Goal: Complete application form

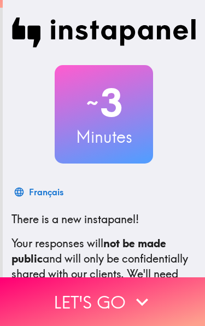
click at [146, 296] on icon "button" at bounding box center [142, 302] width 24 height 24
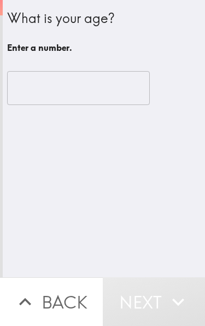
click at [128, 89] on input "number" at bounding box center [78, 88] width 143 height 34
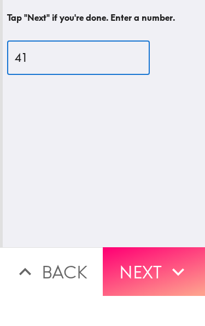
type input "41"
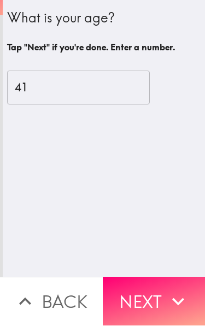
click at [183, 298] on icon "button" at bounding box center [178, 302] width 12 height 8
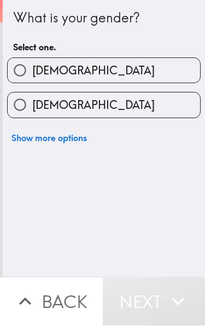
click at [152, 104] on label "[DEMOGRAPHIC_DATA]" at bounding box center [104, 105] width 192 height 25
click at [32, 104] on input "[DEMOGRAPHIC_DATA]" at bounding box center [20, 105] width 25 height 25
radio input "true"
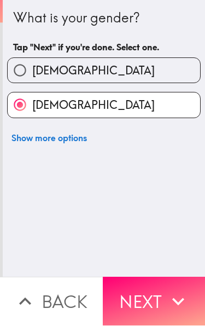
click at [172, 300] on icon "button" at bounding box center [178, 302] width 24 height 24
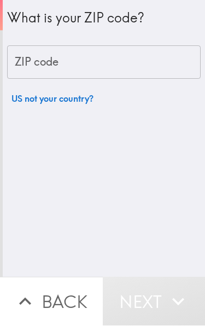
click at [153, 69] on input "ZIP code" at bounding box center [103, 63] width 193 height 34
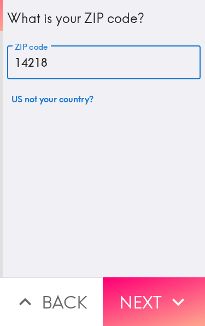
type input "14218"
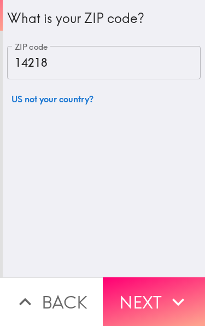
click at [176, 294] on icon "button" at bounding box center [178, 302] width 24 height 24
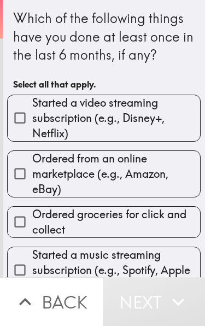
click at [172, 179] on span "Ordered from an online marketplace (e.g., Amazon, eBay)" at bounding box center [116, 174] width 168 height 46
click at [32, 179] on input "Ordered from an online marketplace (e.g., Amazon, eBay)" at bounding box center [20, 173] width 25 height 25
checkbox input "true"
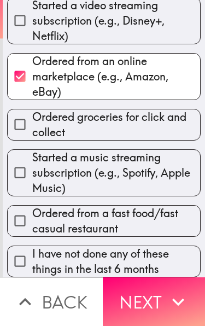
scroll to position [111, 0]
click at [152, 218] on span "Ordered from a fast food/fast casual restaurant" at bounding box center [116, 221] width 168 height 31
click at [32, 218] on input "Ordered from a fast food/fast casual restaurant" at bounding box center [20, 220] width 25 height 25
checkbox input "true"
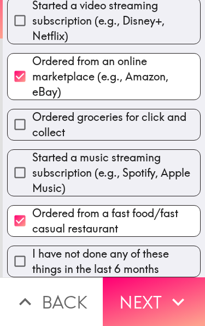
click at [172, 299] on icon "button" at bounding box center [178, 302] width 24 height 24
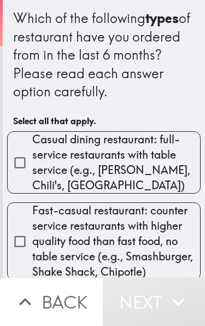
click at [151, 172] on span "Casual dining restaurant: full-service restaurants with table service (e.g., [P…" at bounding box center [116, 162] width 168 height 61
click at [32, 172] on input "Casual dining restaurant: full-service restaurants with table service (e.g., [P…" at bounding box center [20, 162] width 25 height 25
checkbox input "true"
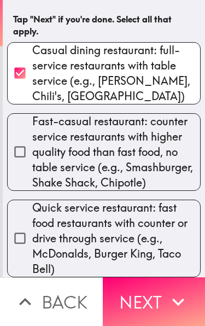
scroll to position [101, 0]
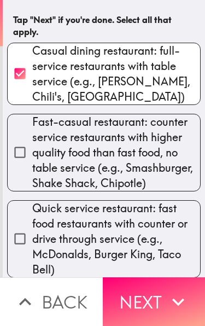
click at [158, 230] on span "Quick service restaurant: fast food restaurants with counter or drive through s…" at bounding box center [116, 239] width 168 height 77
click at [32, 230] on input "Quick service restaurant: fast food restaurants with counter or drive through s…" at bounding box center [20, 238] width 25 height 25
checkbox input "true"
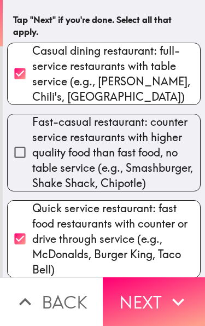
click at [172, 296] on icon "button" at bounding box center [178, 302] width 24 height 24
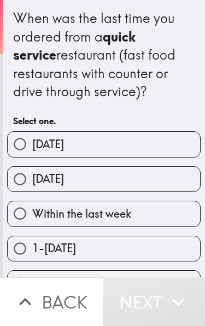
click at [150, 183] on label "[DATE]" at bounding box center [104, 179] width 192 height 25
click at [32, 183] on input "[DATE]" at bounding box center [20, 179] width 25 height 25
radio input "true"
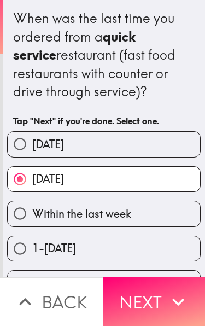
click at [175, 303] on icon "button" at bounding box center [178, 302] width 24 height 24
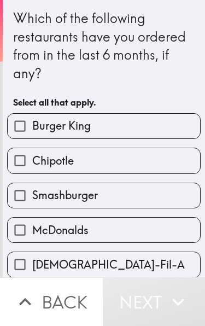
click at [159, 125] on label "Burger King" at bounding box center [104, 126] width 192 height 25
click at [32, 125] on input "Burger King" at bounding box center [20, 126] width 25 height 25
checkbox input "true"
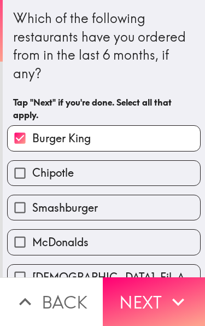
click at [137, 239] on label "McDonalds" at bounding box center [104, 242] width 192 height 25
click at [32, 239] on input "McDonalds" at bounding box center [20, 242] width 25 height 25
checkbox input "true"
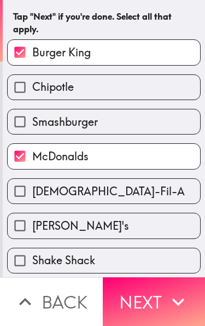
scroll to position [98, 0]
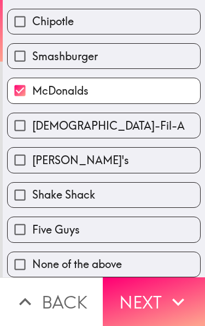
click at [173, 295] on icon "button" at bounding box center [178, 302] width 24 height 24
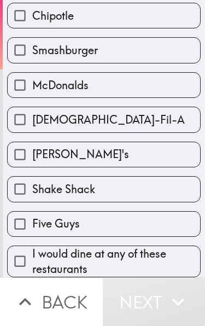
scroll to position [128, 0]
click at [157, 257] on span "I would dine at any of these restaurants" at bounding box center [116, 261] width 168 height 31
click at [32, 257] on input "I would dine at any of these restaurants" at bounding box center [20, 261] width 25 height 25
checkbox input "true"
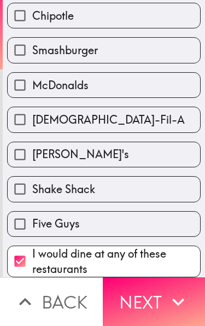
click at [179, 306] on icon "button" at bounding box center [178, 302] width 24 height 24
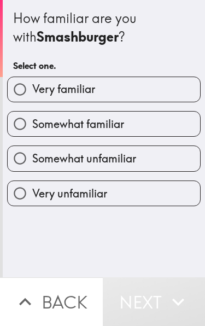
click at [160, 165] on label "Somewhat unfamiliar" at bounding box center [104, 158] width 192 height 25
click at [32, 165] on input "Somewhat unfamiliar" at bounding box center [20, 158] width 25 height 25
radio input "true"
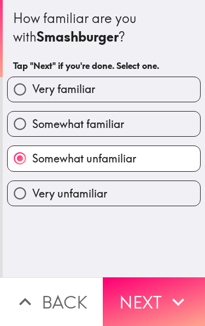
click at [175, 300] on icon "button" at bounding box center [178, 302] width 12 height 8
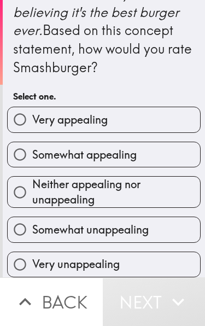
scroll to position [842, 0]
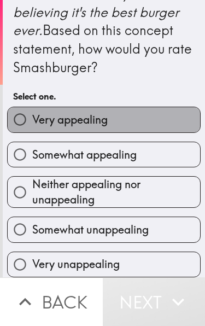
click at [168, 132] on label "Very appealing" at bounding box center [104, 119] width 192 height 25
click at [32, 132] on input "Very appealing" at bounding box center [20, 119] width 25 height 25
radio input "true"
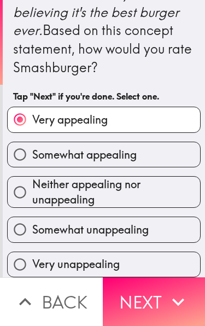
click at [172, 303] on icon "button" at bounding box center [178, 302] width 24 height 24
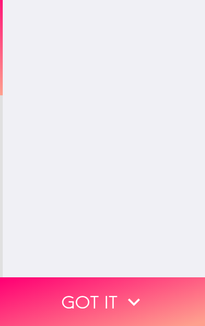
scroll to position [0, 0]
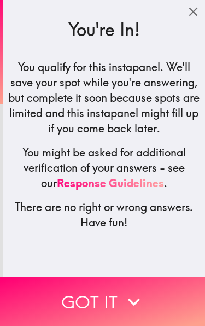
click at [140, 303] on icon "button" at bounding box center [134, 302] width 24 height 24
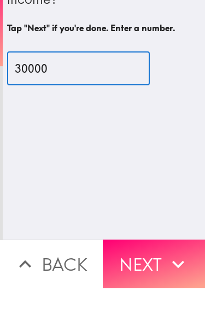
type input "30000"
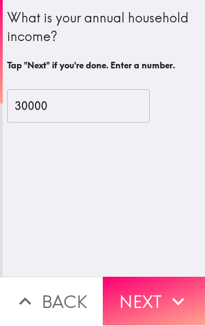
click at [170, 298] on icon "button" at bounding box center [178, 302] width 24 height 24
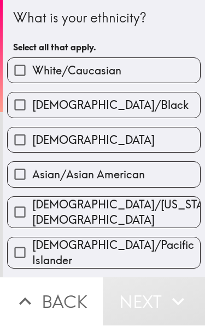
click at [171, 69] on label "White/Caucasian" at bounding box center [104, 70] width 192 height 25
click at [32, 69] on input "White/Caucasian" at bounding box center [20, 70] width 25 height 25
checkbox input "true"
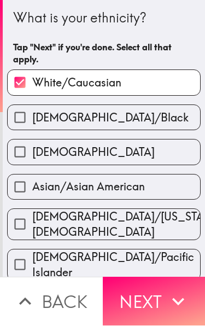
click at [175, 300] on icon "button" at bounding box center [178, 302] width 12 height 8
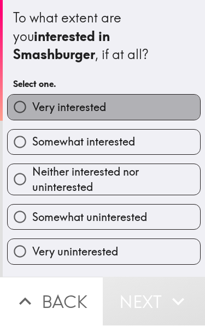
click at [174, 104] on label "Very interested" at bounding box center [104, 107] width 192 height 25
click at [32, 104] on input "Very interested" at bounding box center [20, 107] width 25 height 25
radio input "true"
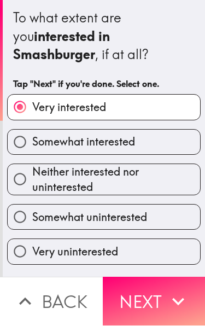
click at [168, 304] on icon "button" at bounding box center [178, 302] width 24 height 24
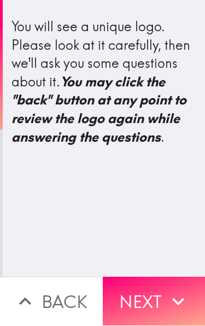
click at [171, 302] on icon "button" at bounding box center [178, 302] width 24 height 24
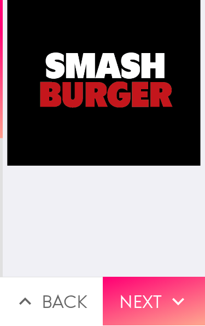
click at [171, 302] on icon "button" at bounding box center [178, 302] width 24 height 24
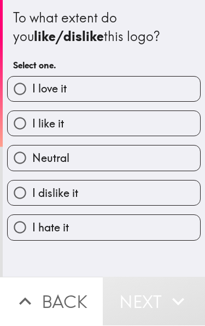
click at [134, 205] on label "I dislike it" at bounding box center [104, 193] width 192 height 25
click at [32, 205] on input "I dislike it" at bounding box center [20, 193] width 25 height 25
radio input "true"
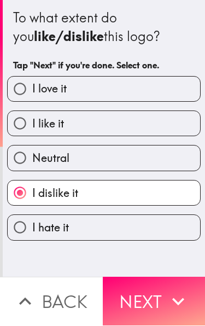
click at [176, 306] on icon "button" at bounding box center [178, 302] width 24 height 24
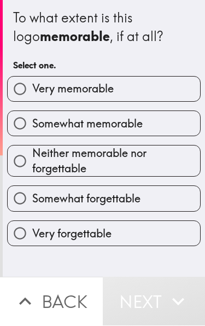
click at [146, 239] on label "Very forgettable" at bounding box center [104, 233] width 192 height 25
click at [32, 239] on input "Very forgettable" at bounding box center [20, 233] width 25 height 25
radio input "true"
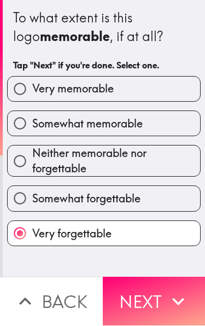
click at [168, 300] on icon "button" at bounding box center [178, 302] width 24 height 24
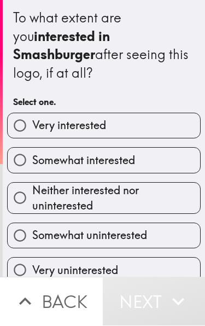
click at [152, 183] on span "Neither interested nor uninterested" at bounding box center [116, 198] width 168 height 31
click at [32, 186] on input "Neither interested nor uninterested" at bounding box center [20, 198] width 25 height 25
radio input "true"
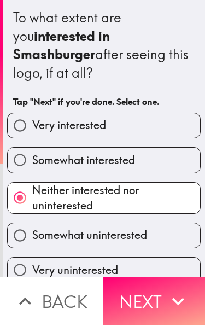
click at [173, 301] on icon "button" at bounding box center [178, 302] width 24 height 24
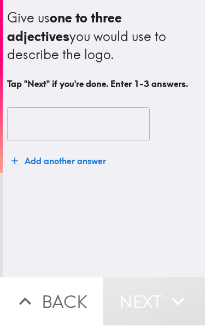
click at [120, 132] on input "text" at bounding box center [78, 125] width 143 height 34
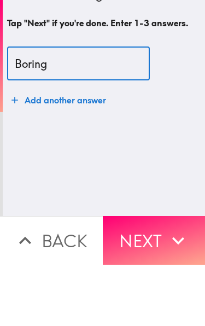
type input "Boring"
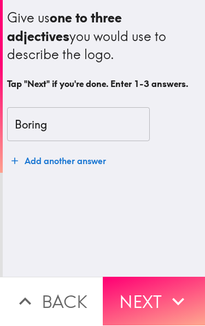
click at [167, 297] on icon "button" at bounding box center [178, 302] width 24 height 24
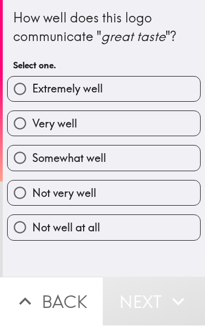
click at [160, 226] on label "Not well at all" at bounding box center [104, 227] width 192 height 25
click at [32, 226] on input "Not well at all" at bounding box center [20, 227] width 25 height 25
radio input "true"
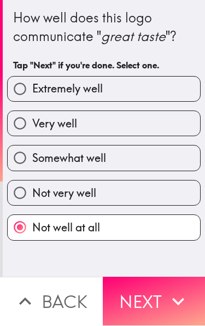
click at [169, 300] on icon "button" at bounding box center [178, 302] width 24 height 24
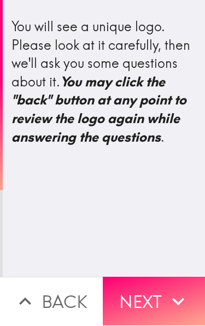
click at [171, 305] on icon "button" at bounding box center [178, 302] width 24 height 24
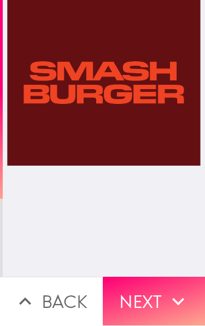
click at [164, 294] on button "Next" at bounding box center [154, 301] width 103 height 49
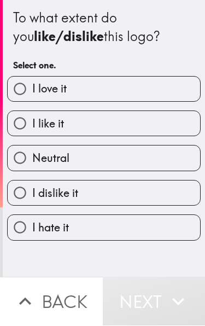
click at [143, 198] on label "I dislike it" at bounding box center [104, 193] width 192 height 25
click at [32, 198] on input "I dislike it" at bounding box center [20, 193] width 25 height 25
radio input "true"
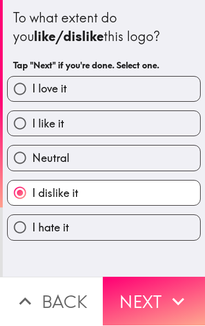
click at [176, 301] on icon "button" at bounding box center [178, 302] width 12 height 8
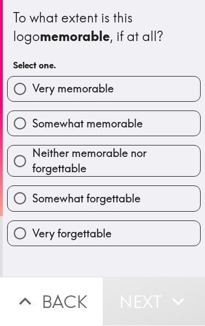
click at [138, 240] on label "Very forgettable" at bounding box center [104, 233] width 192 height 25
click at [32, 240] on input "Very forgettable" at bounding box center [20, 233] width 25 height 25
radio input "true"
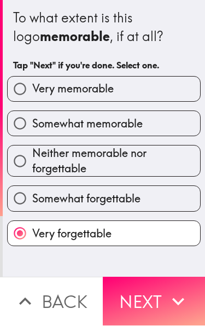
click at [171, 294] on icon "button" at bounding box center [178, 302] width 24 height 24
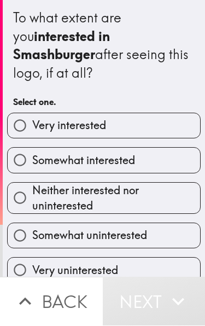
click at [155, 184] on span "Neither interested nor uninterested" at bounding box center [116, 198] width 168 height 31
click at [32, 186] on input "Neither interested nor uninterested" at bounding box center [20, 198] width 25 height 25
radio input "true"
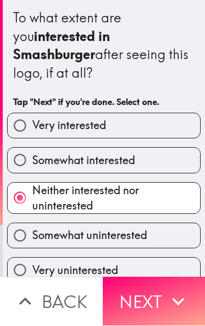
click at [171, 296] on icon "button" at bounding box center [178, 302] width 24 height 24
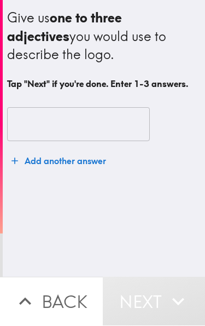
click at [99, 113] on input "text" at bounding box center [78, 125] width 143 height 34
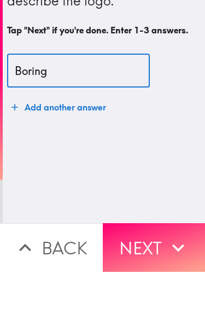
type input "Boring"
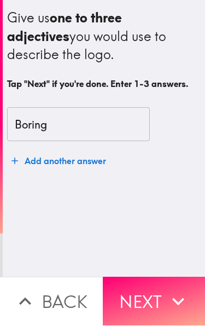
click at [163, 298] on button "Next" at bounding box center [154, 301] width 103 height 49
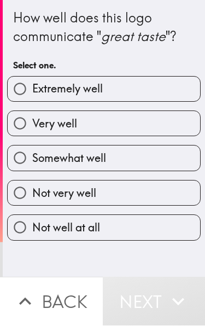
click at [143, 227] on label "Not well at all" at bounding box center [104, 227] width 192 height 25
click at [32, 227] on input "Not well at all" at bounding box center [20, 227] width 25 height 25
radio input "true"
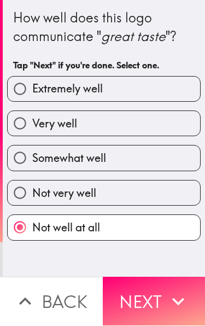
click at [173, 294] on icon "button" at bounding box center [178, 302] width 24 height 24
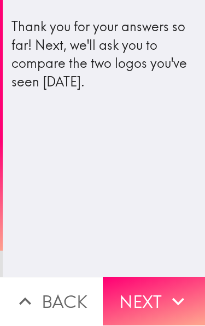
click at [166, 301] on button "Next" at bounding box center [154, 301] width 103 height 49
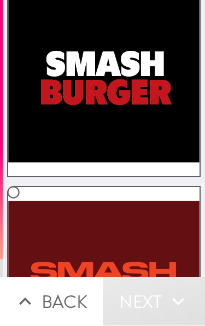
scroll to position [110, 0]
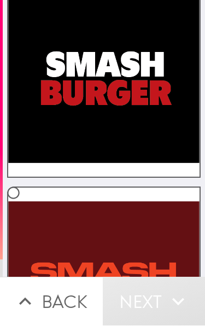
click at [135, 149] on label at bounding box center [103, 81] width 193 height 193
radio input "true"
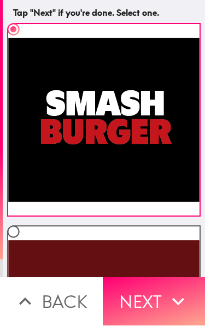
scroll to position [42, 0]
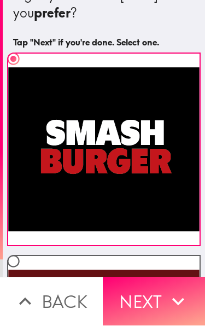
click at [149, 63] on label at bounding box center [103, 149] width 193 height 193
click at [26, 63] on input "radio" at bounding box center [13, 59] width 25 height 25
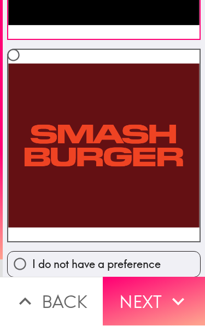
scroll to position [247, 0]
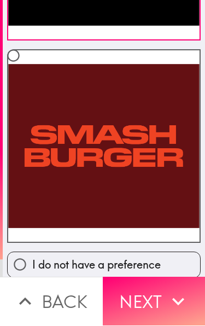
click at [163, 302] on button "Next" at bounding box center [154, 301] width 103 height 49
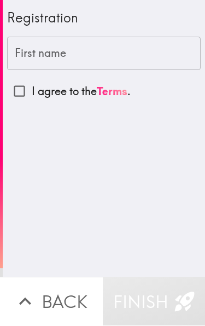
click at [150, 55] on input "First name" at bounding box center [103, 54] width 193 height 34
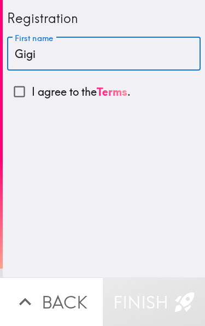
type input "Gigi"
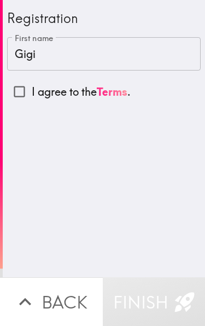
click at [21, 94] on input "I agree to the Terms ." at bounding box center [19, 91] width 25 height 25
checkbox input "true"
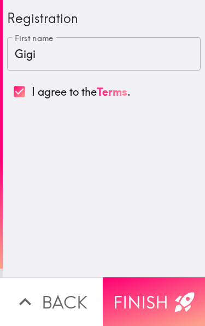
click at [172, 296] on button "Finish" at bounding box center [154, 301] width 103 height 49
